Goal: Check status: Check status

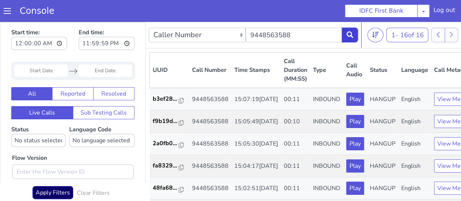
click at [349, 38] on button at bounding box center [350, 35] width 16 height 15
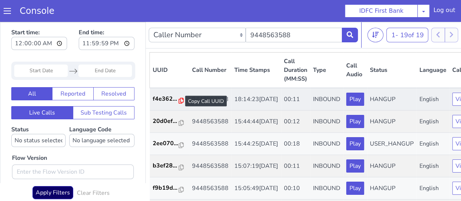
click at [179, 101] on icon at bounding box center [181, 101] width 5 height 6
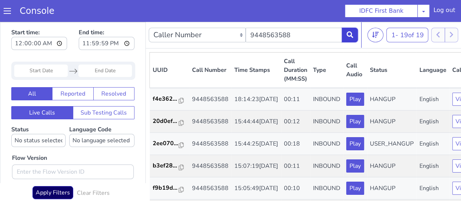
click at [353, 34] on icon at bounding box center [350, 34] width 7 height 7
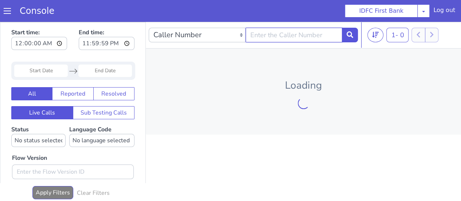
click at [311, 37] on input "text" at bounding box center [294, 35] width 97 height 15
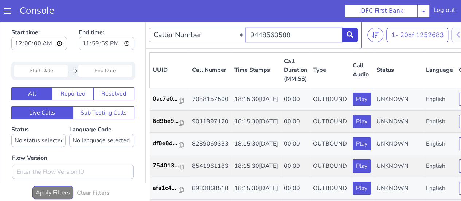
type input "9448563588"
click at [351, 33] on icon at bounding box center [350, 34] width 7 height 7
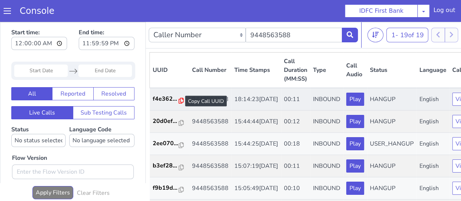
click at [179, 99] on icon at bounding box center [181, 101] width 5 height 6
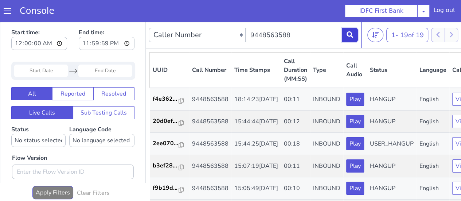
click at [353, 33] on icon at bounding box center [350, 34] width 7 height 7
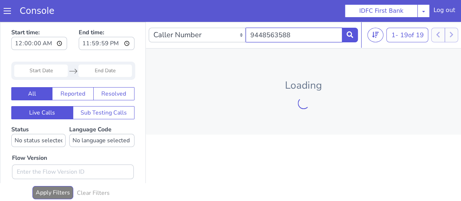
drag, startPoint x: 294, startPoint y: 38, endPoint x: 197, endPoint y: 13, distance: 100.2
click at [197, 22] on html "Start time: 00:00:00 End time: 23:59:59 Navigate forward to interact with the c…" at bounding box center [230, 111] width 461 height 179
click at [290, 34] on input "text" at bounding box center [294, 35] width 97 height 15
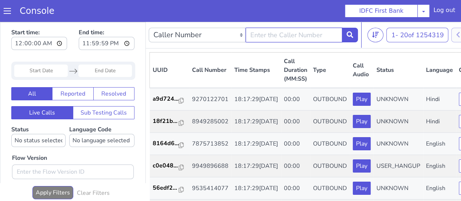
paste input "9448563588"
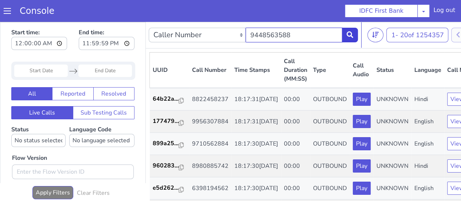
type input "9448563588"
drag, startPoint x: 346, startPoint y: 34, endPoint x: 342, endPoint y: 40, distance: 7.6
click at [347, 34] on icon at bounding box center [350, 34] width 7 height 7
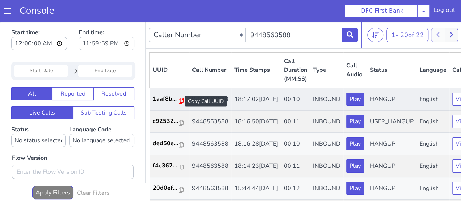
click at [180, 101] on icon at bounding box center [181, 101] width 5 height 6
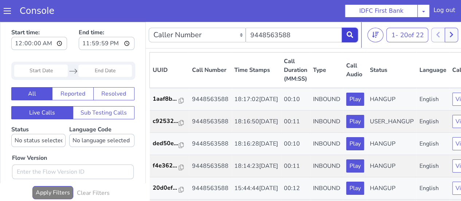
click at [347, 35] on icon at bounding box center [350, 34] width 7 height 7
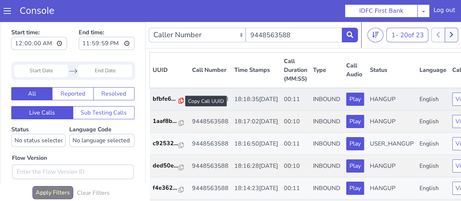
click at [179, 100] on icon at bounding box center [181, 101] width 5 height 6
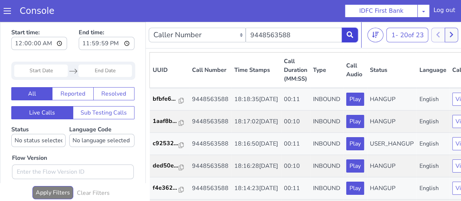
click at [349, 37] on icon at bounding box center [350, 34] width 7 height 7
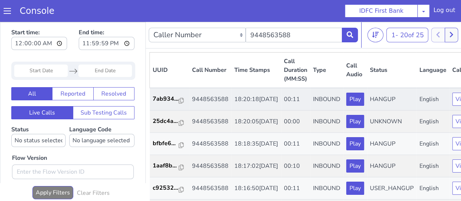
click at [183, 100] on td "7ab934..." at bounding box center [169, 99] width 39 height 23
click at [180, 101] on icon at bounding box center [181, 101] width 5 height 6
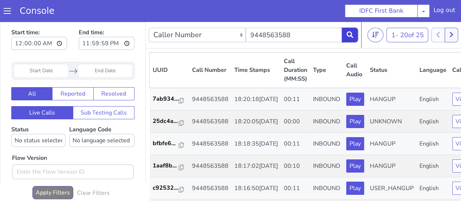
click at [353, 36] on icon at bounding box center [350, 34] width 7 height 7
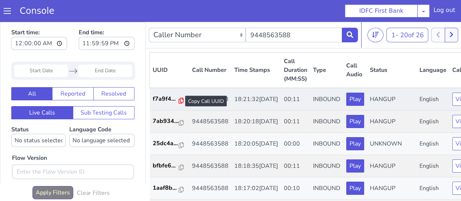
click at [180, 102] on icon at bounding box center [181, 101] width 5 height 6
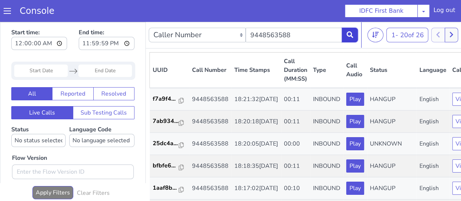
click at [346, 38] on button at bounding box center [350, 35] width 16 height 15
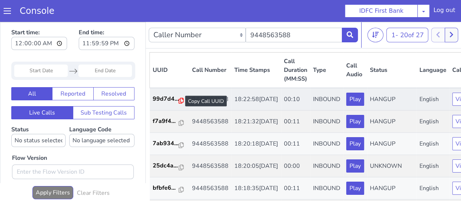
click at [180, 99] on icon at bounding box center [181, 101] width 5 height 6
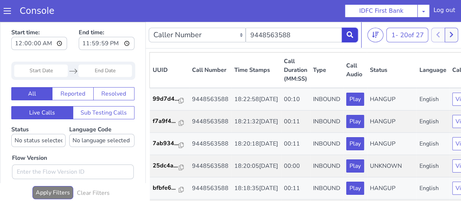
click at [349, 38] on button at bounding box center [350, 35] width 16 height 15
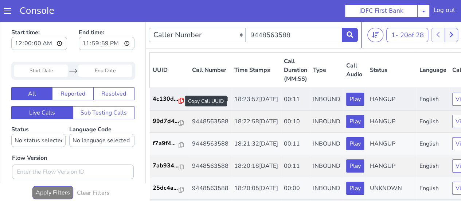
click at [179, 100] on icon at bounding box center [181, 101] width 5 height 6
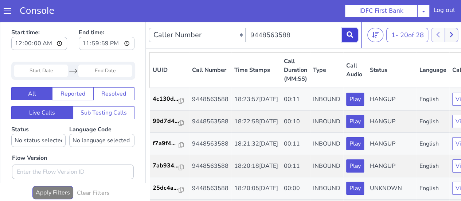
click at [351, 32] on icon at bounding box center [350, 34] width 7 height 7
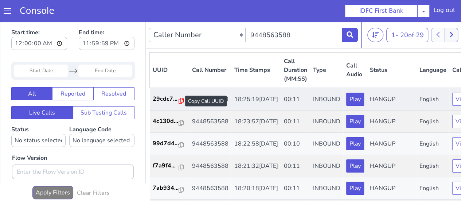
click at [179, 100] on icon at bounding box center [181, 101] width 5 height 6
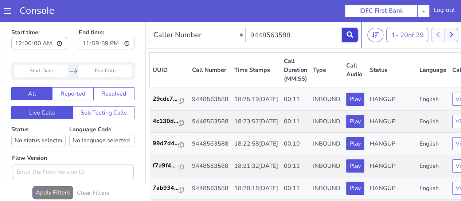
click at [348, 35] on icon at bounding box center [350, 34] width 7 height 7
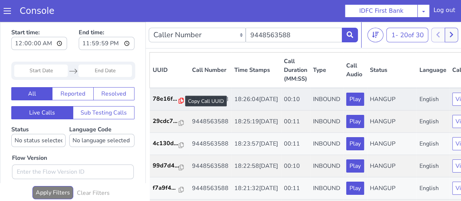
click at [179, 99] on icon at bounding box center [181, 101] width 5 height 6
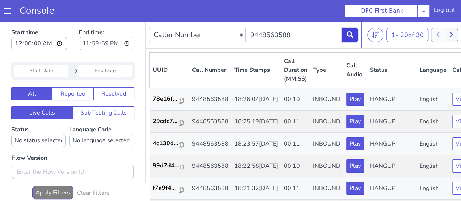
click at [354, 36] on button at bounding box center [350, 35] width 16 height 15
click at [351, 40] on button at bounding box center [350, 35] width 16 height 15
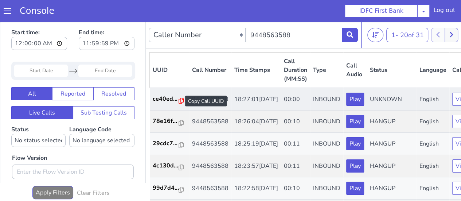
click at [182, 99] on icon at bounding box center [181, 101] width 5 height 6
